Goal: Task Accomplishment & Management: Use online tool/utility

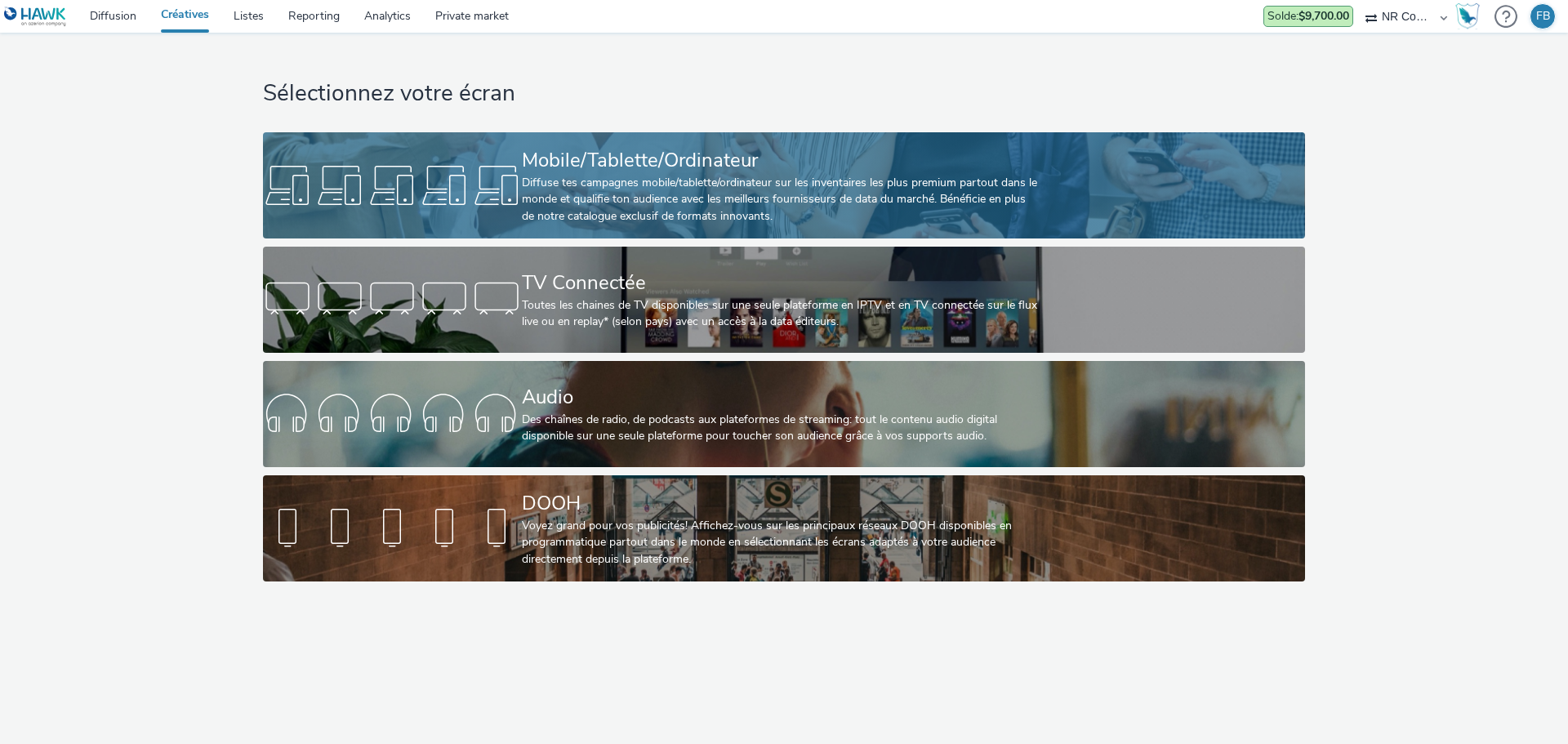
click at [385, 206] on div at bounding box center [393, 185] width 259 height 52
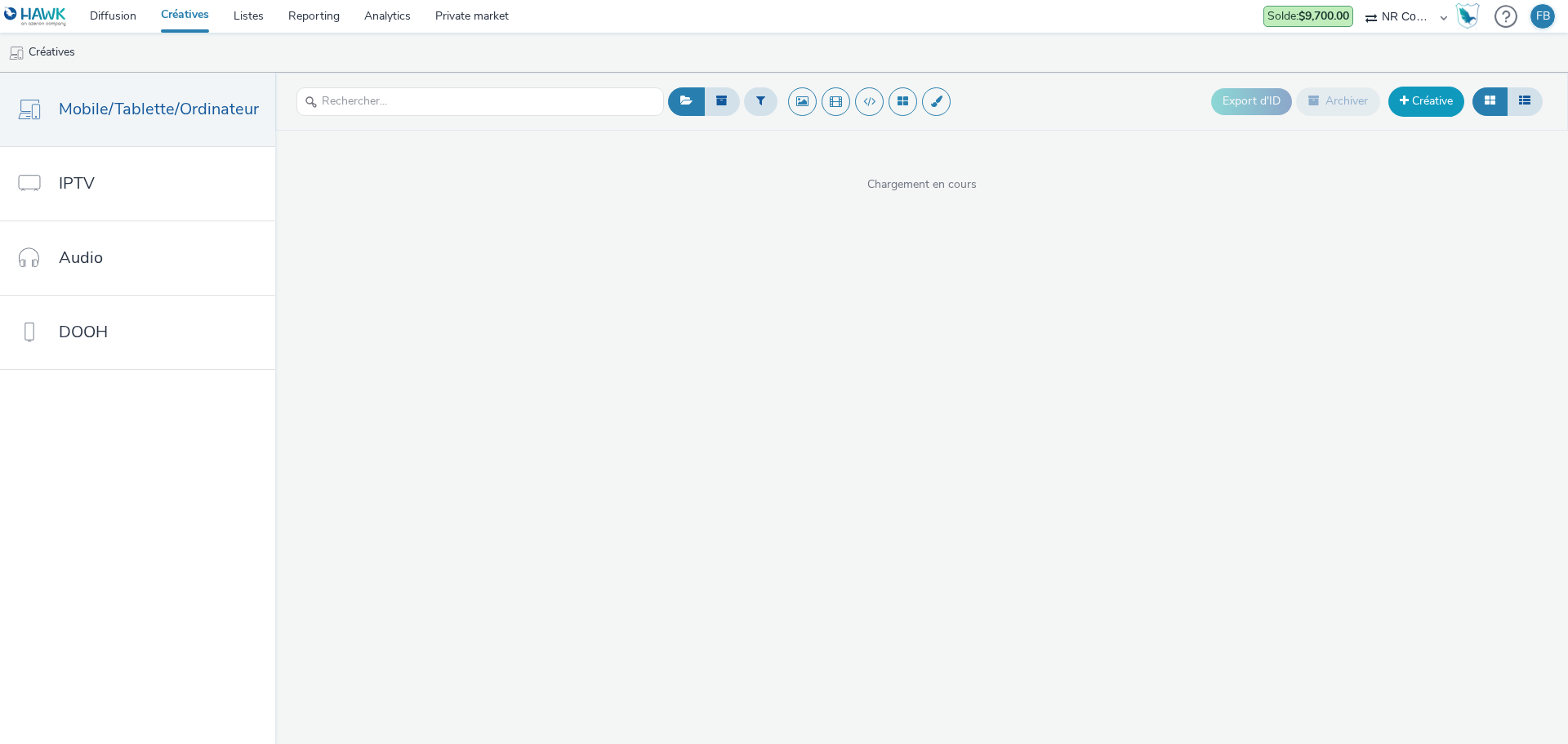
click at [1406, 108] on link "Créative" at bounding box center [1426, 102] width 76 height 30
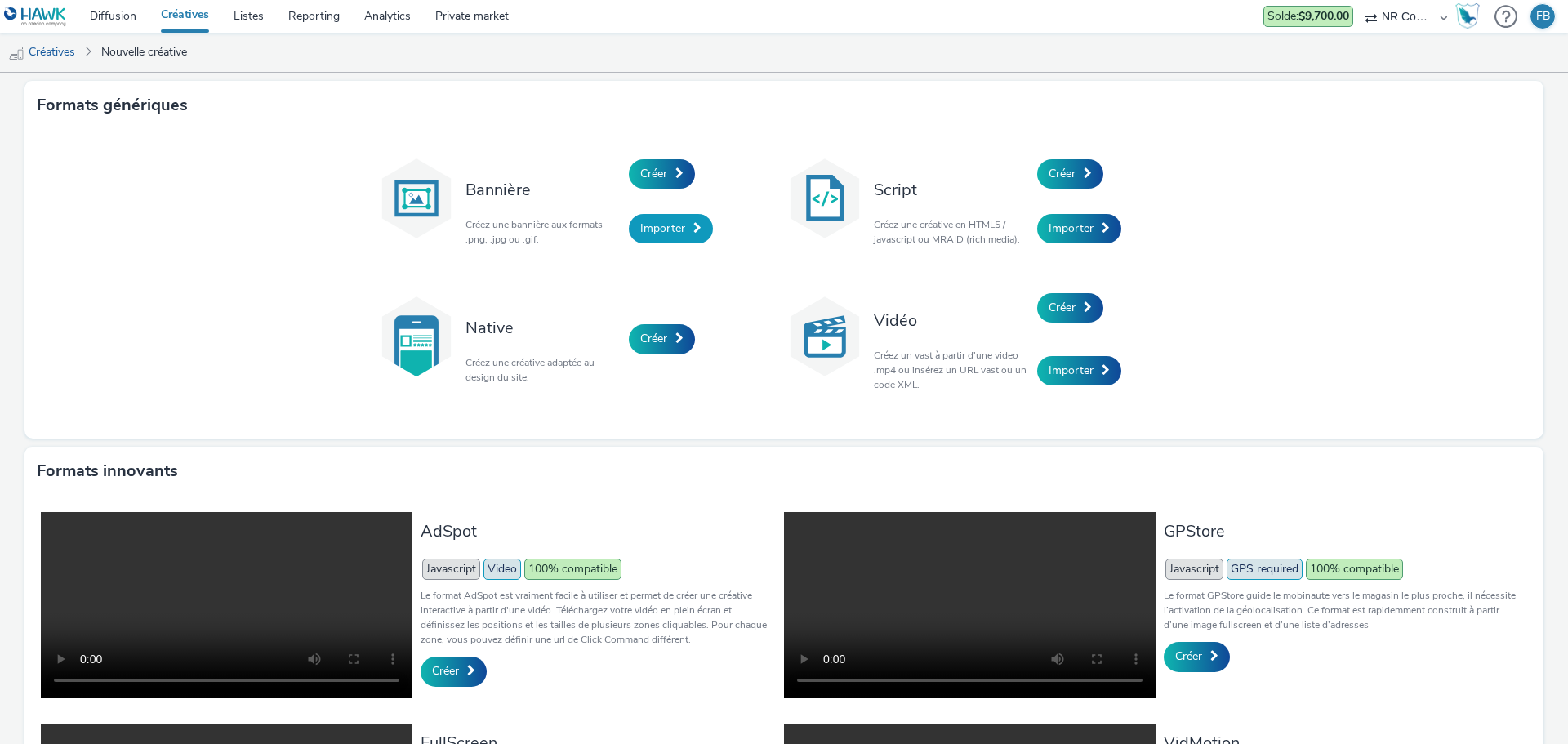
click at [644, 226] on span "Importer" at bounding box center [663, 228] width 45 height 16
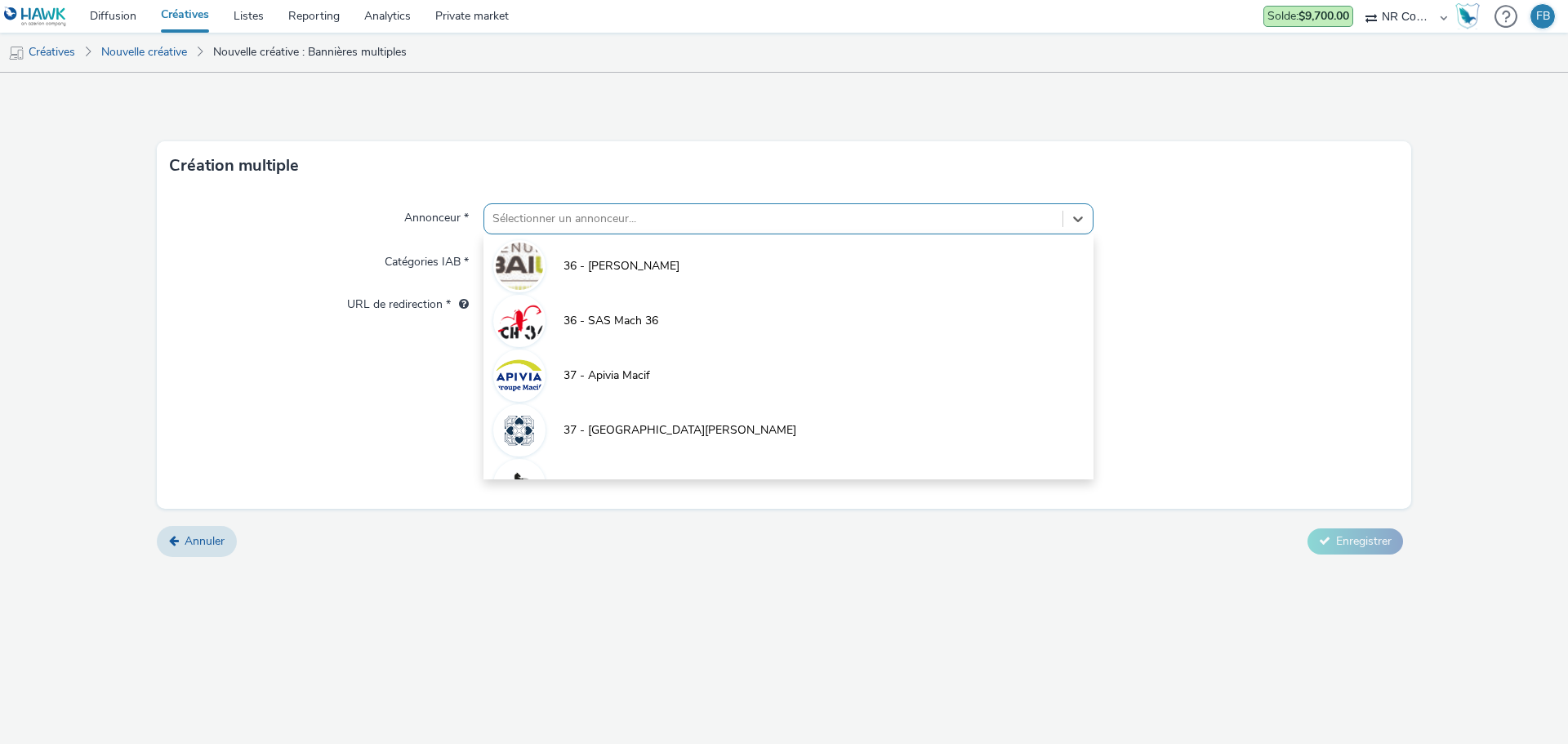
click at [681, 219] on div at bounding box center [773, 219] width 562 height 20
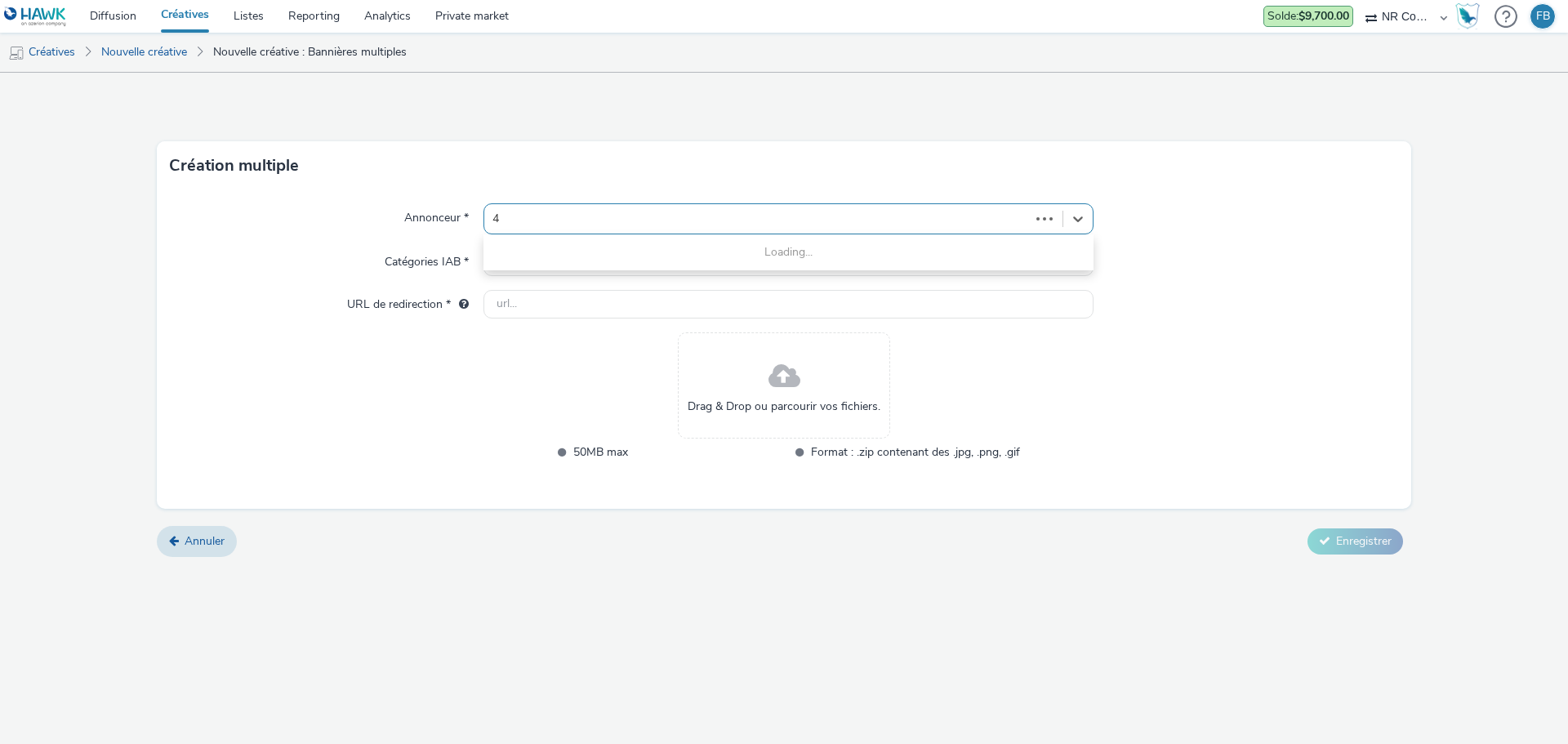
type input "41"
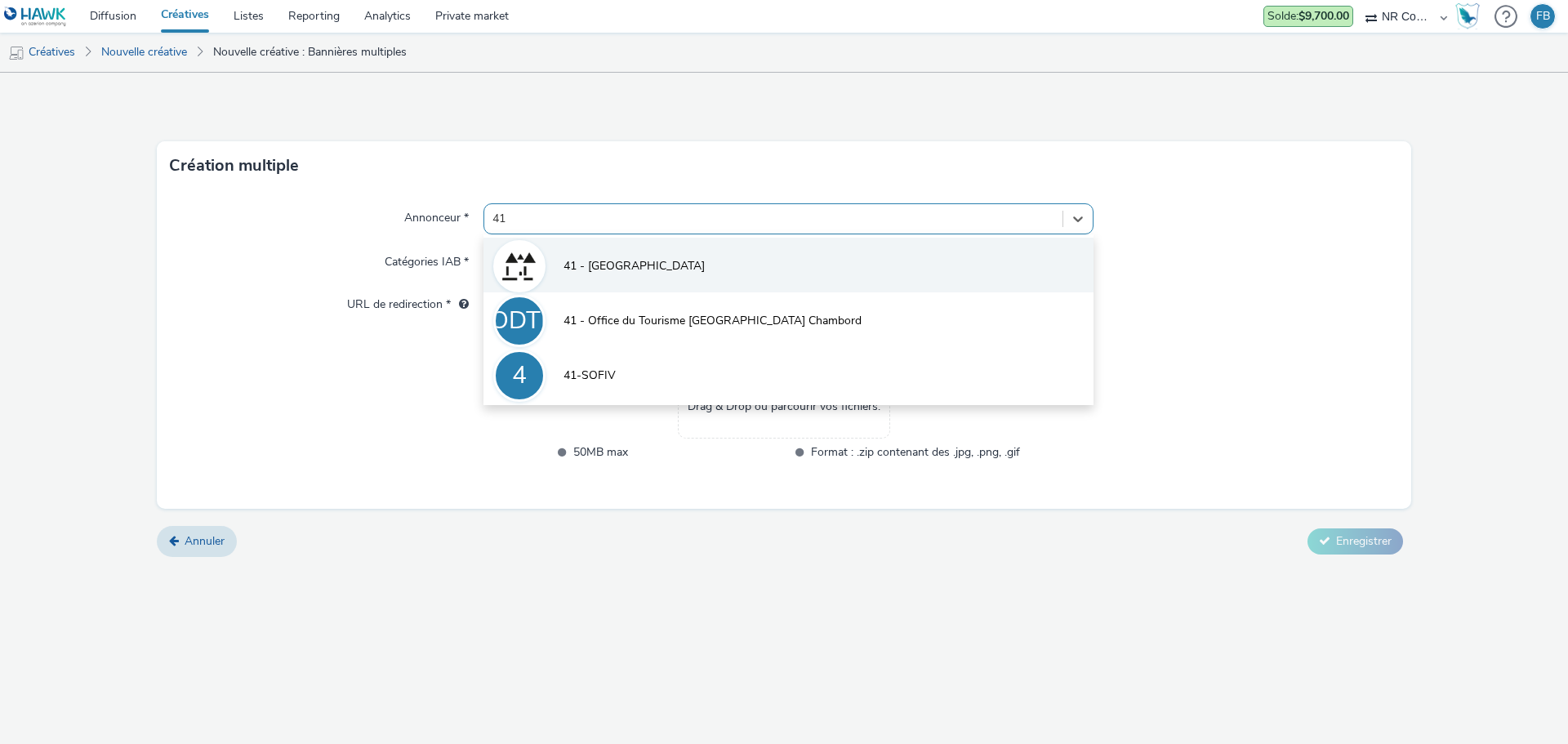
click at [662, 265] on span "41 - [GEOGRAPHIC_DATA]" at bounding box center [634, 267] width 141 height 16
type input "[URL][DOMAIN_NAME]"
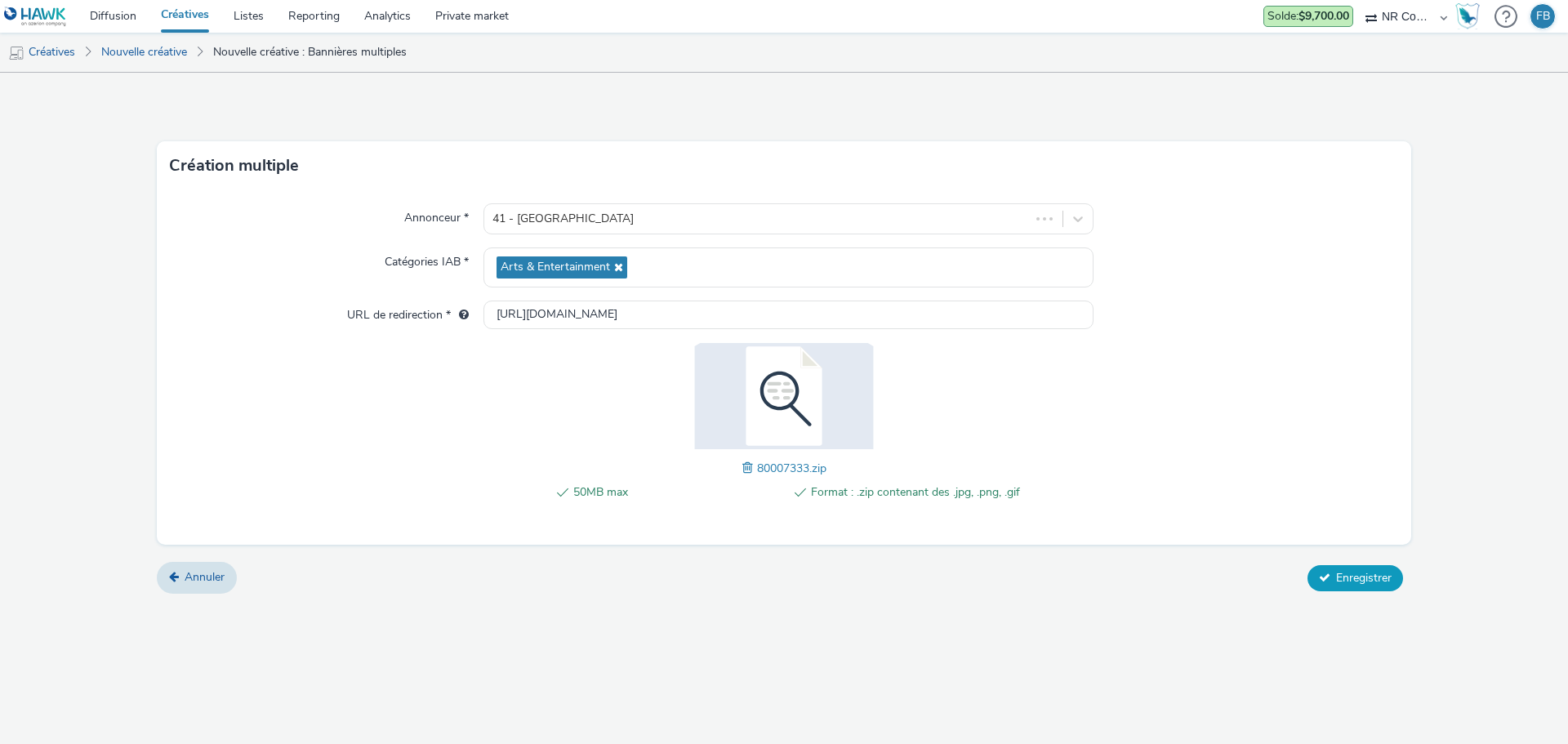
click at [1347, 580] on span "Enregistrer" at bounding box center [1364, 577] width 56 height 16
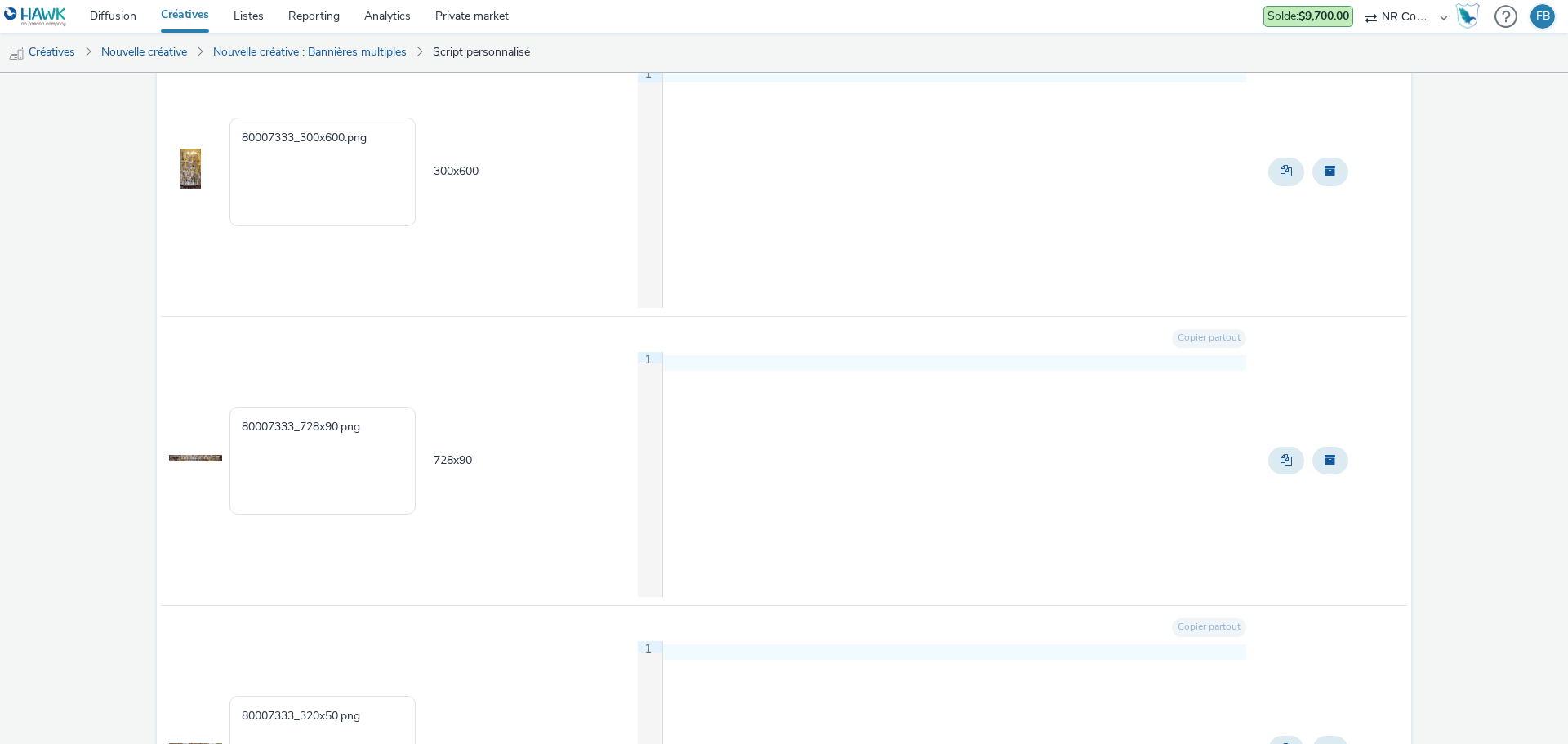
scroll to position [735, 0]
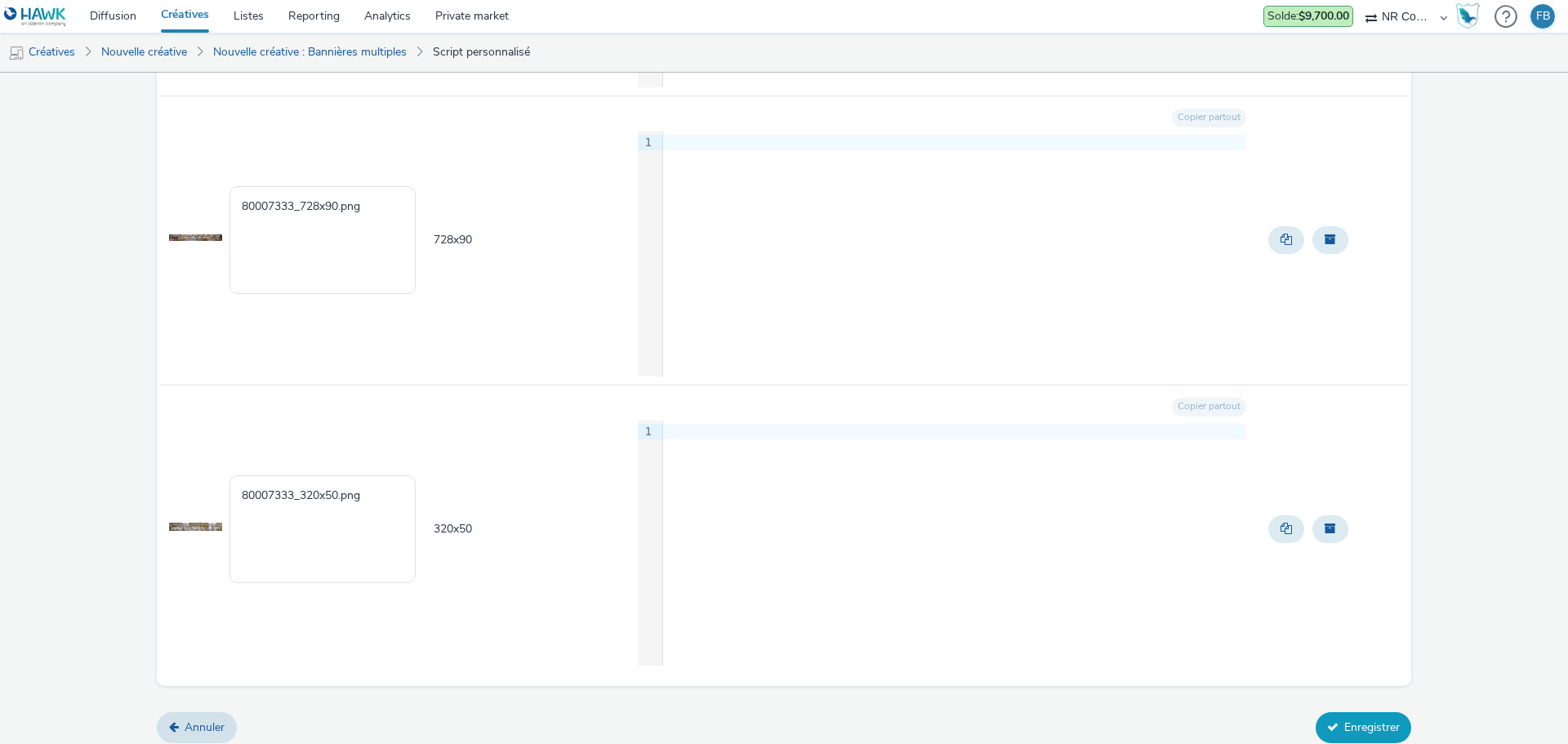
drag, startPoint x: 1320, startPoint y: 719, endPoint x: 1321, endPoint y: 738, distance: 19.0
click at [1321, 738] on button "Enregistrer" at bounding box center [1363, 728] width 95 height 31
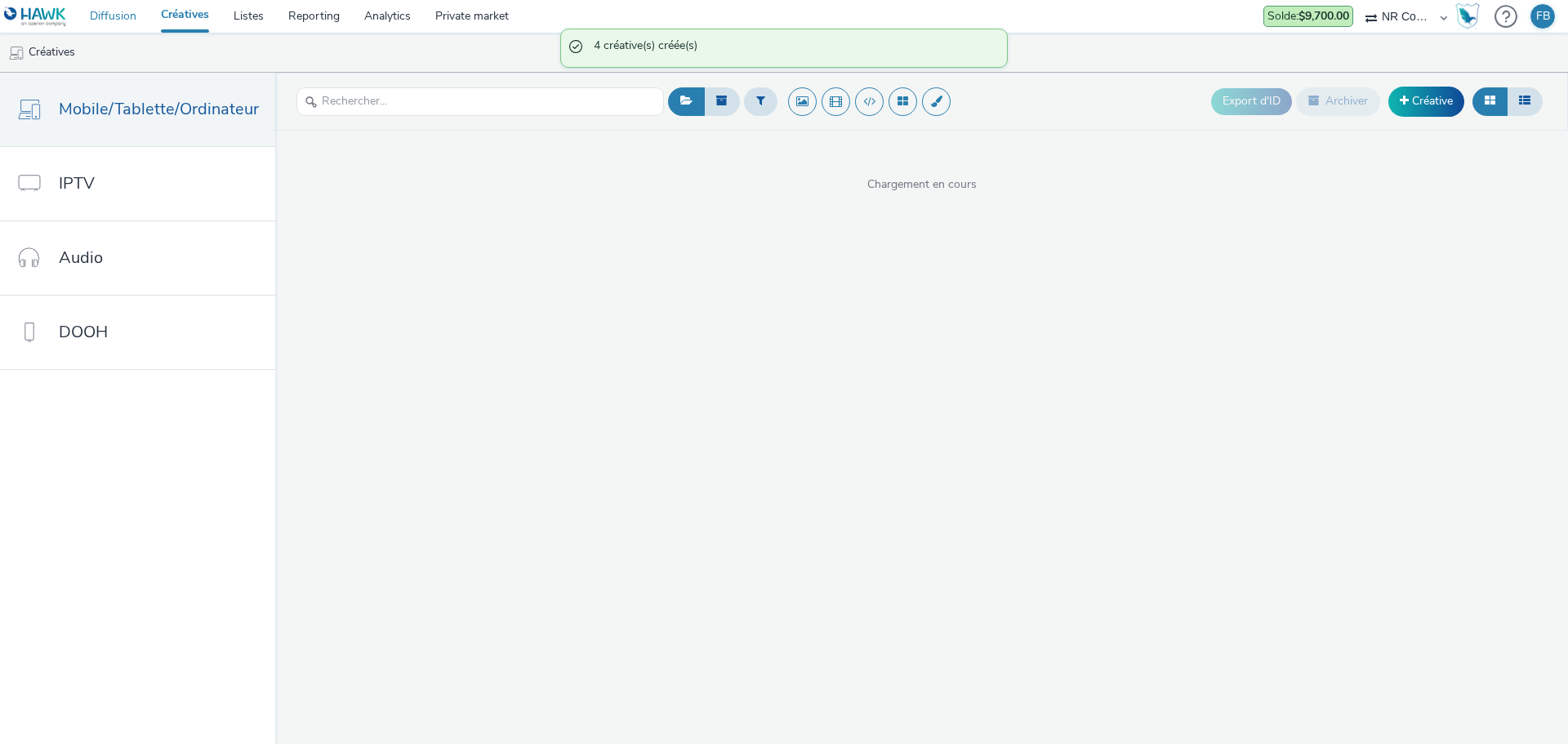
click at [129, 16] on link "Diffusion" at bounding box center [113, 16] width 71 height 33
